Goal: Find specific page/section: Find specific page/section

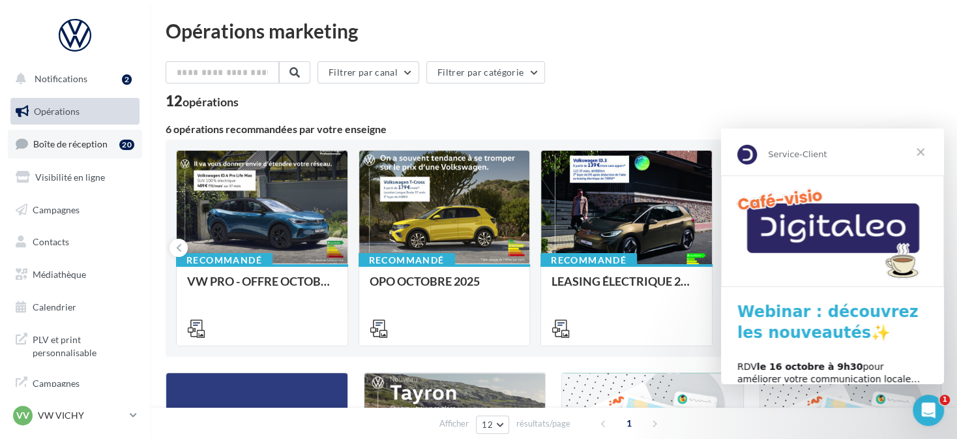
click at [37, 142] on span "Boîte de réception" at bounding box center [70, 143] width 74 height 11
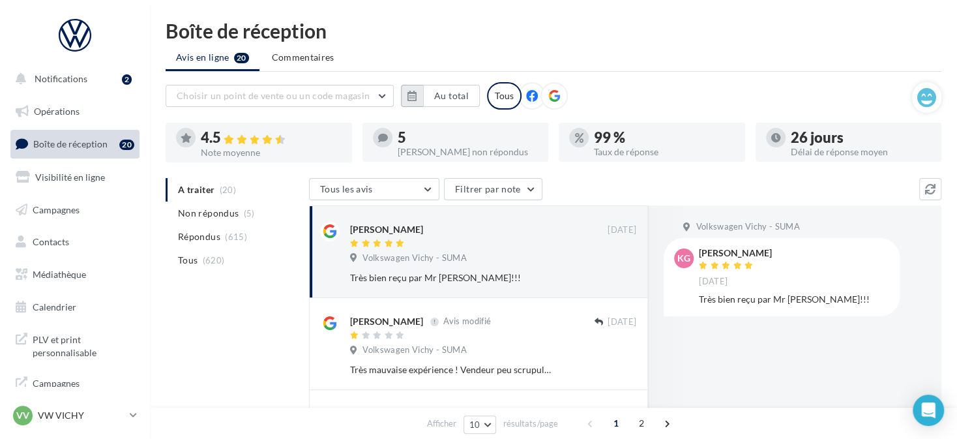
click at [415, 95] on icon "button" at bounding box center [412, 96] width 9 height 10
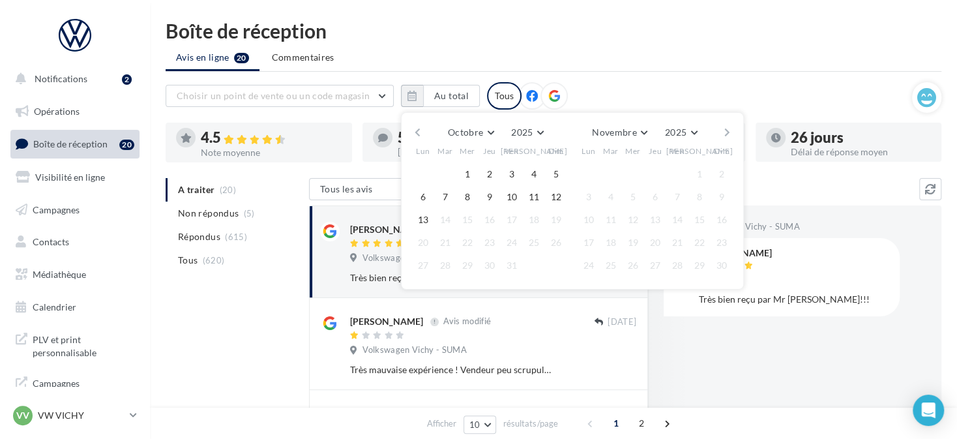
click at [416, 134] on button "button" at bounding box center [417, 132] width 11 height 18
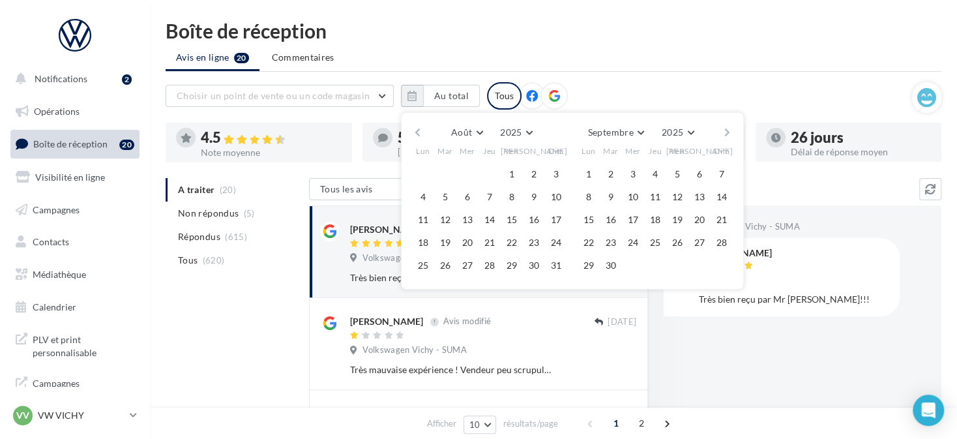
click at [419, 133] on button "button" at bounding box center [417, 132] width 11 height 18
click at [443, 166] on button "1" at bounding box center [446, 174] width 20 height 20
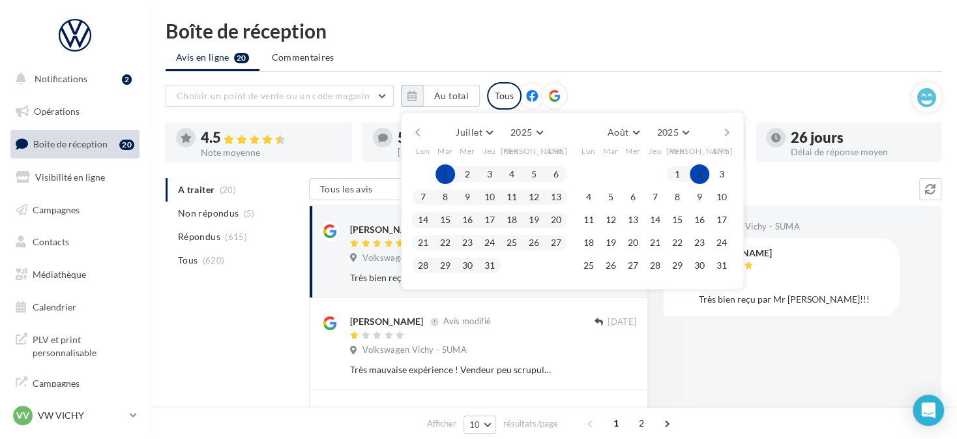
click at [727, 129] on button "button" at bounding box center [727, 132] width 11 height 18
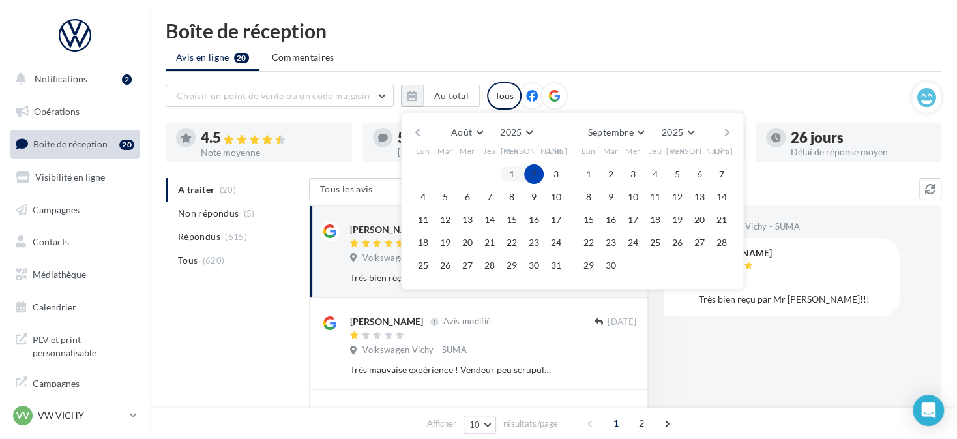
click at [727, 129] on button "button" at bounding box center [727, 132] width 11 height 18
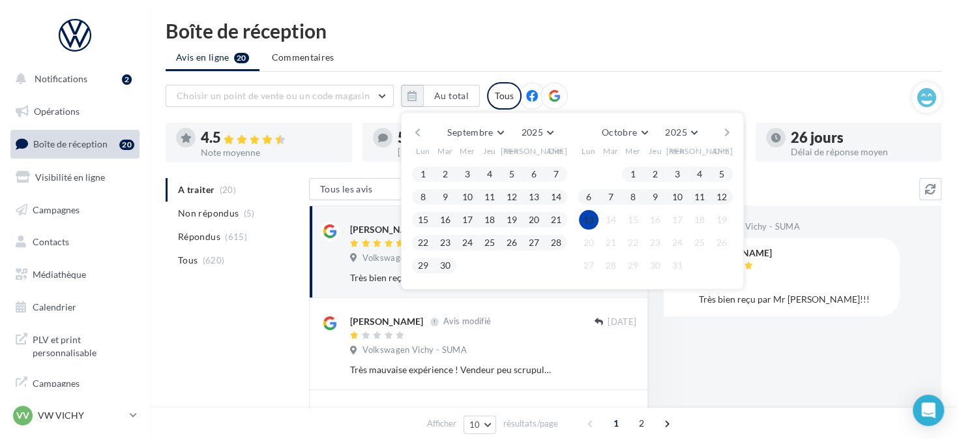
click at [595, 217] on button "13" at bounding box center [589, 220] width 20 height 20
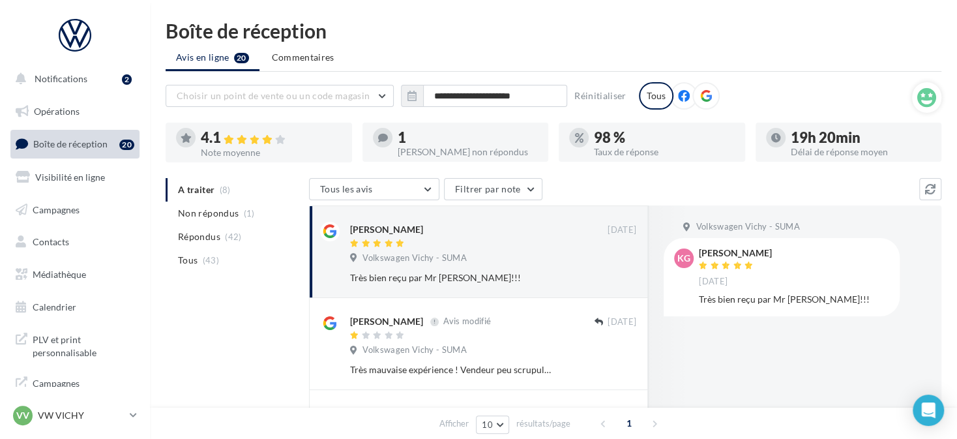
click at [706, 99] on div at bounding box center [706, 95] width 27 height 27
click at [684, 190] on div "Tous les avis Tous les avis Avis avec commentaire Avis sans commentaire Filtrer…" at bounding box center [614, 190] width 610 height 25
drag, startPoint x: 65, startPoint y: 418, endPoint x: 61, endPoint y: 410, distance: 9.1
click at [63, 419] on p "VW VICHY" at bounding box center [81, 415] width 87 height 13
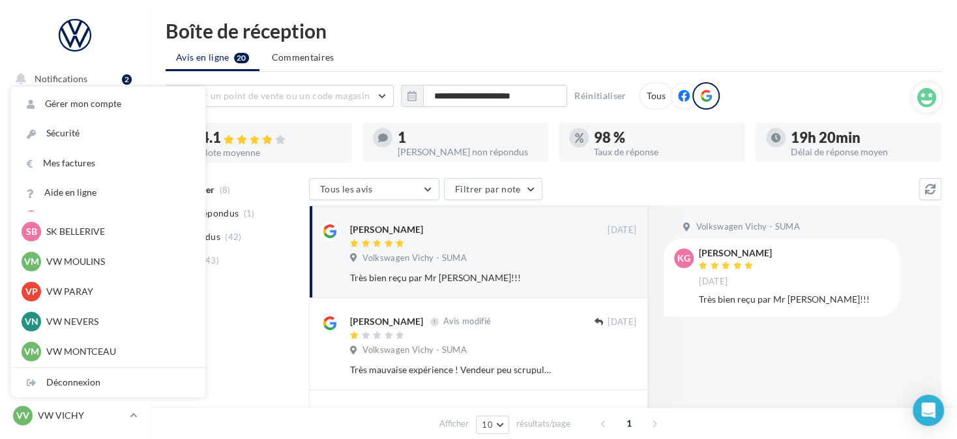
scroll to position [391, 0]
click at [97, 296] on p "VW PARAY" at bounding box center [117, 290] width 143 height 13
